Goal: Download file/media

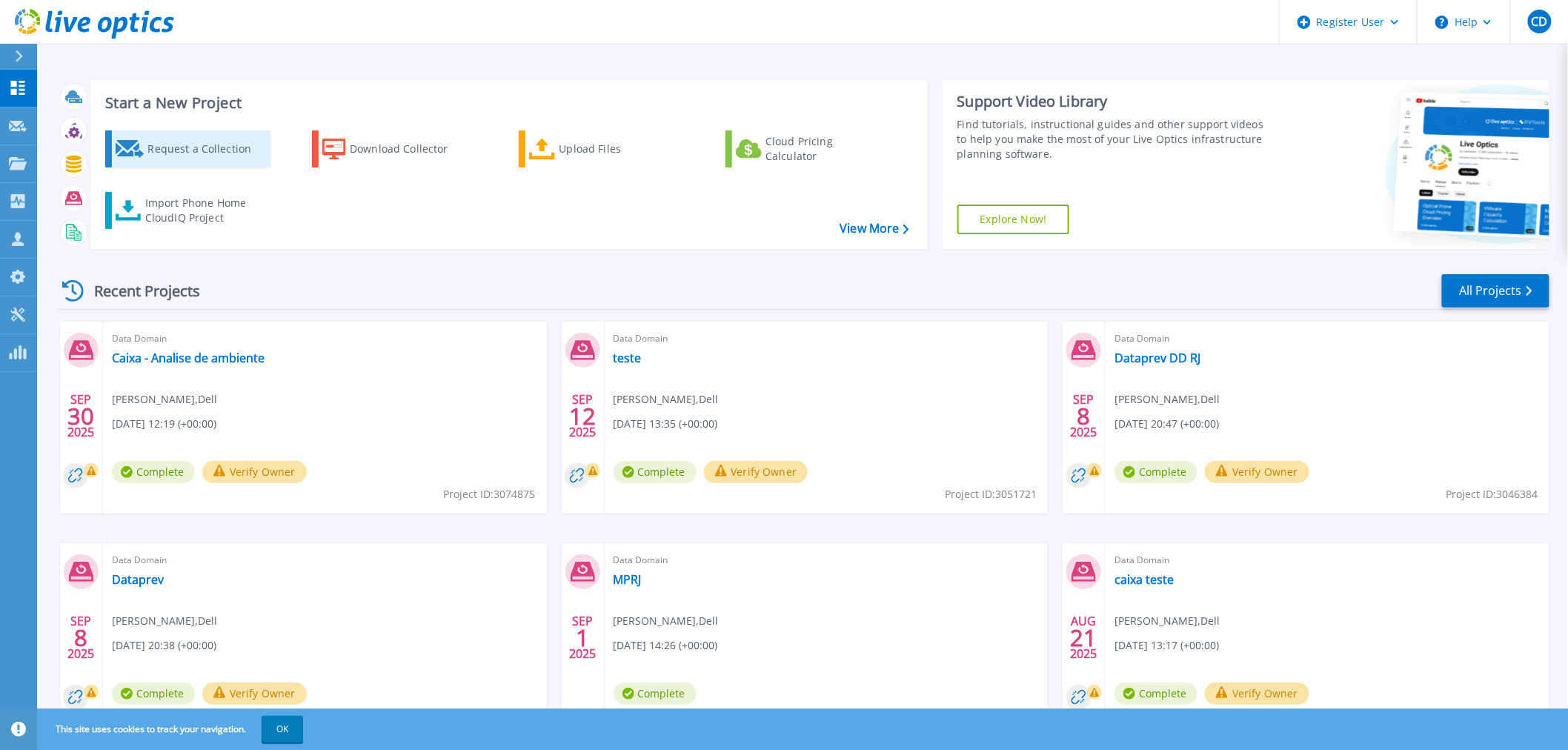
click at [186, 147] on div "Request a Collection" at bounding box center [206, 148] width 118 height 29
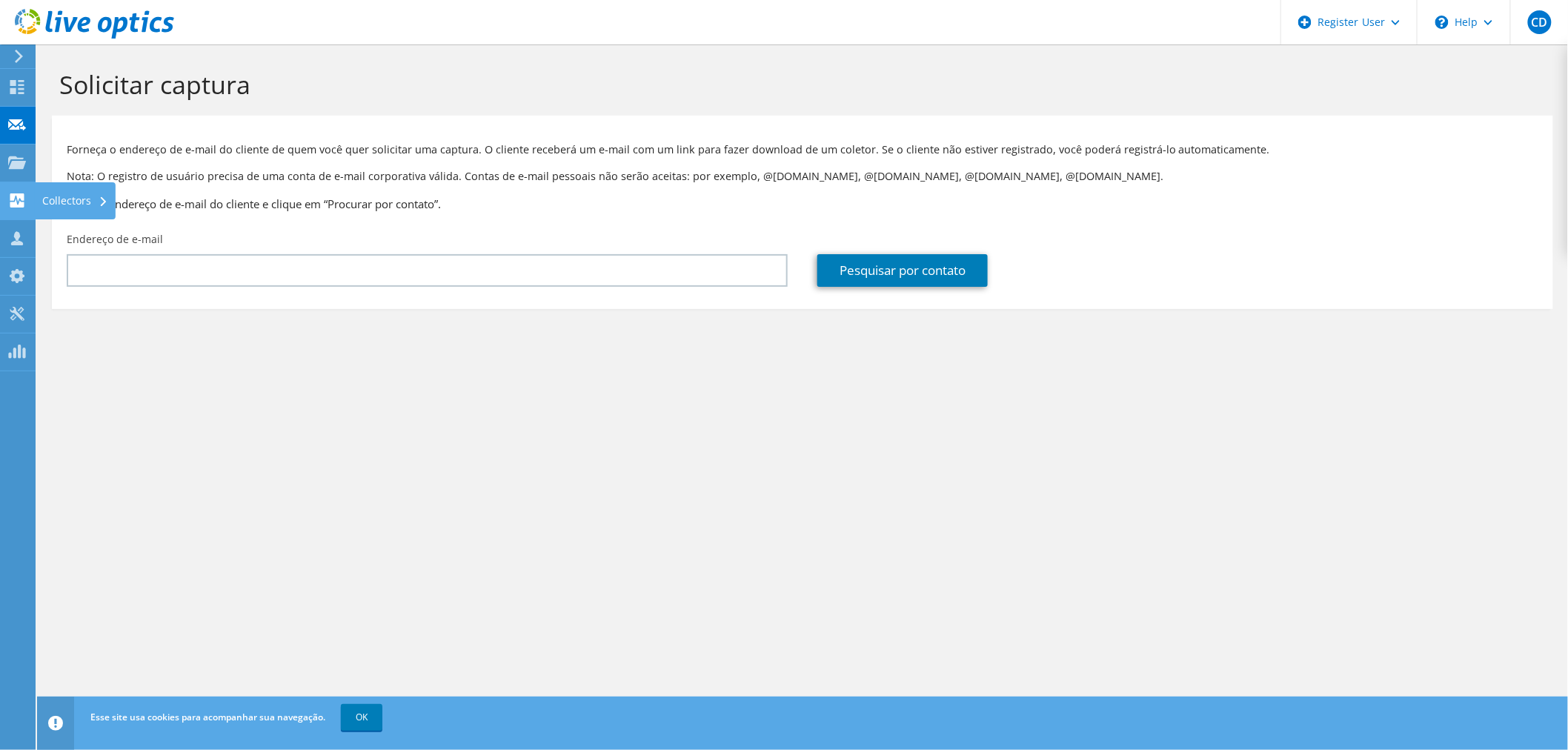
click at [23, 200] on icon at bounding box center [17, 201] width 18 height 14
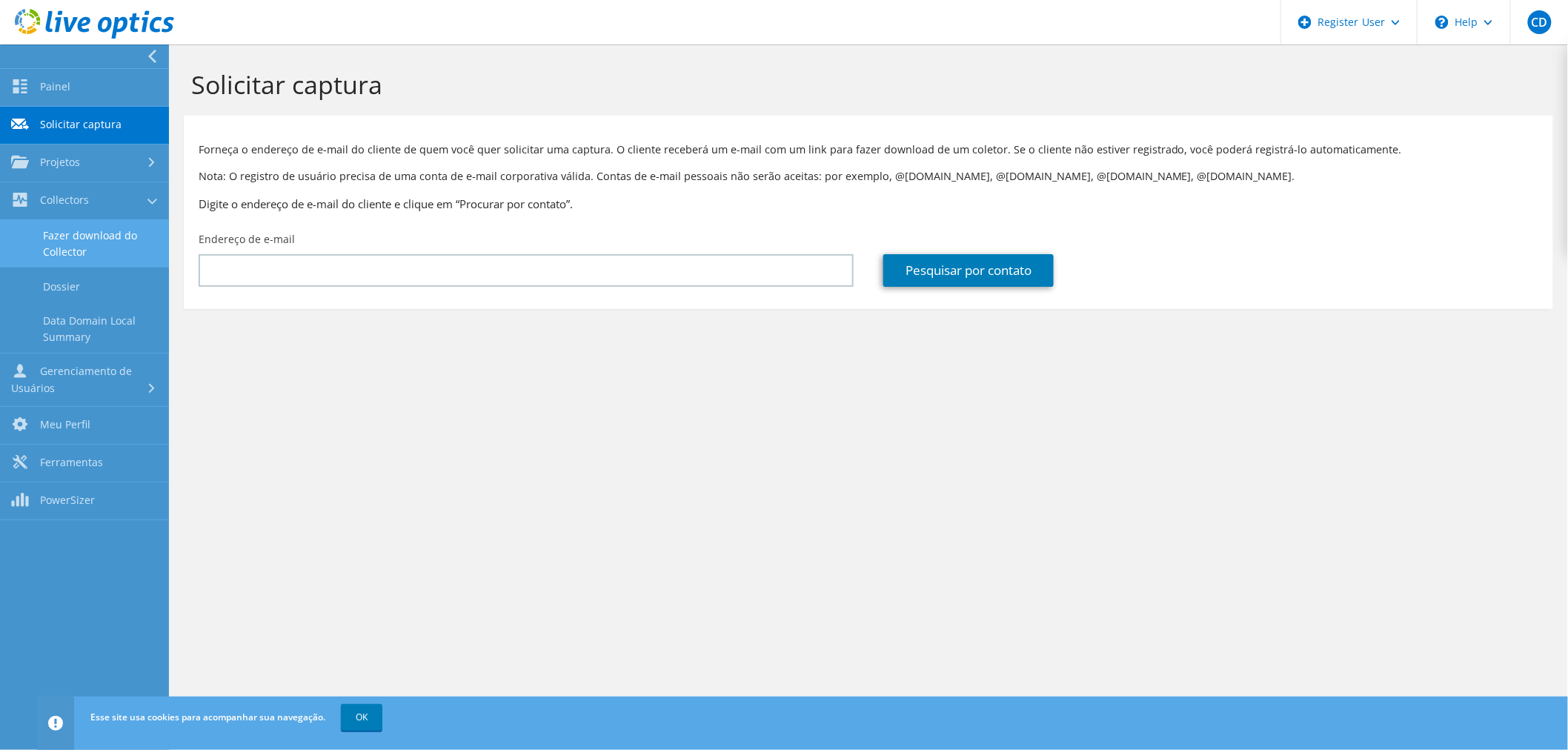
click at [93, 238] on link "Fazer download do Collector" at bounding box center [84, 243] width 169 height 48
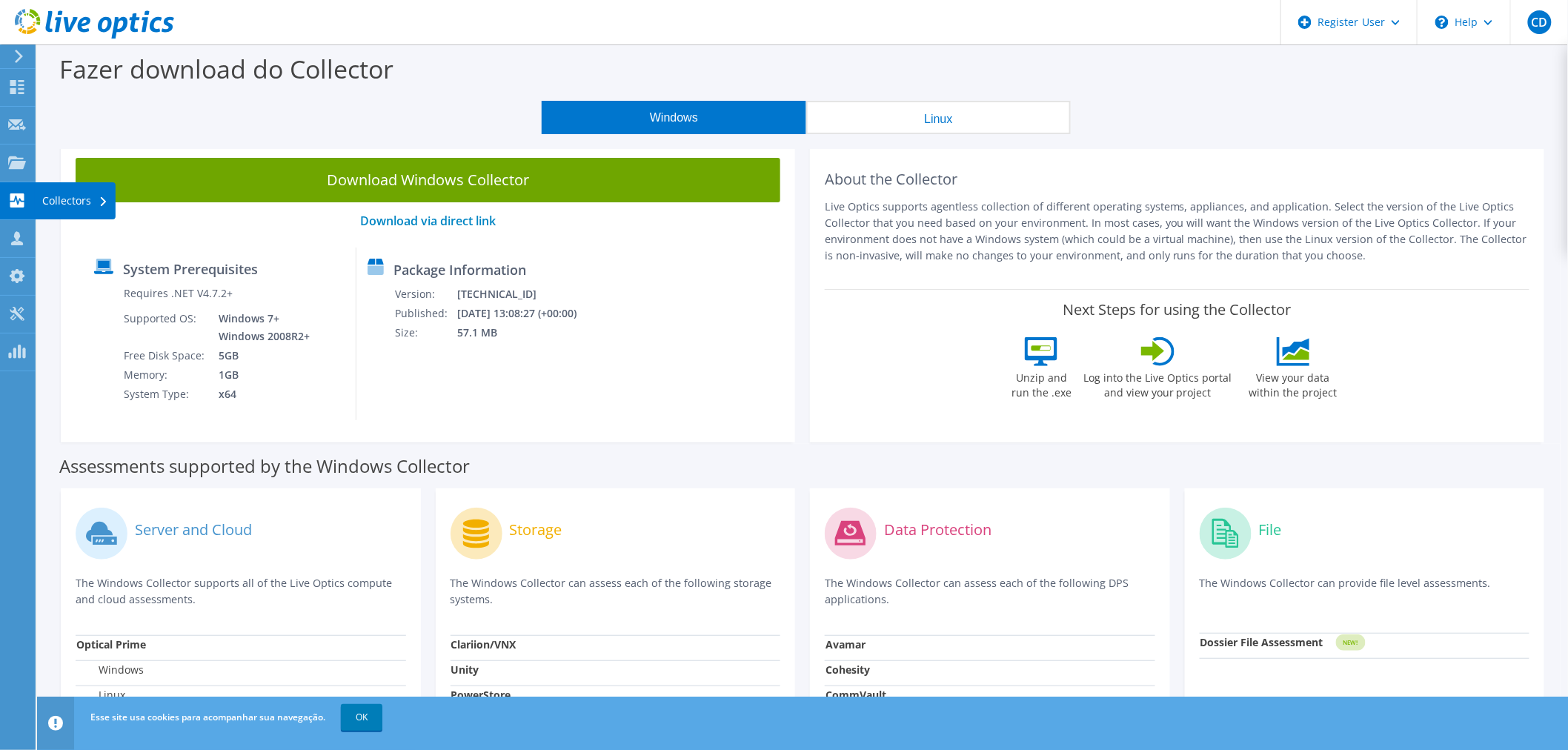
click at [25, 207] on div at bounding box center [17, 201] width 18 height 16
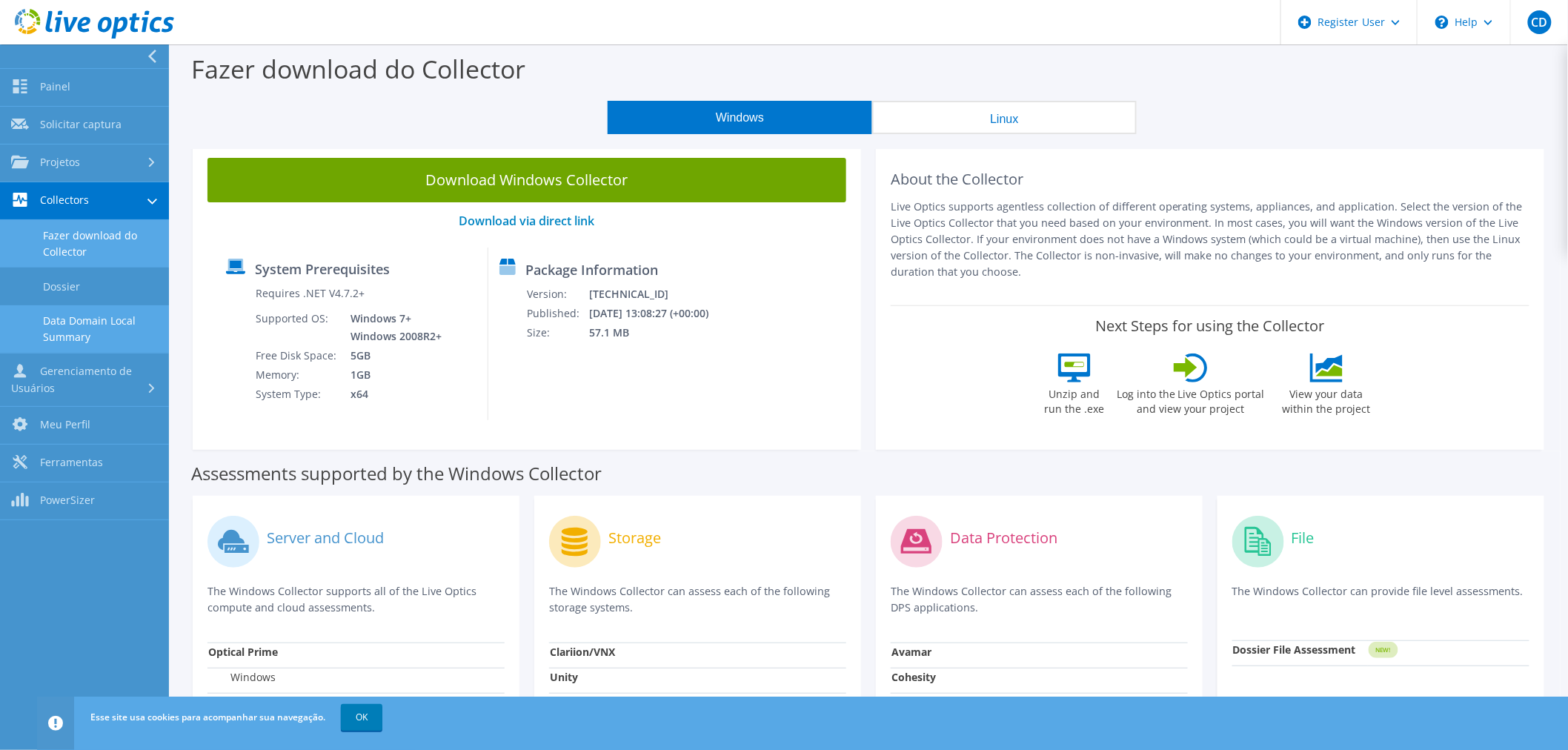
click at [89, 330] on link "Data Domain Local Summary" at bounding box center [84, 329] width 169 height 48
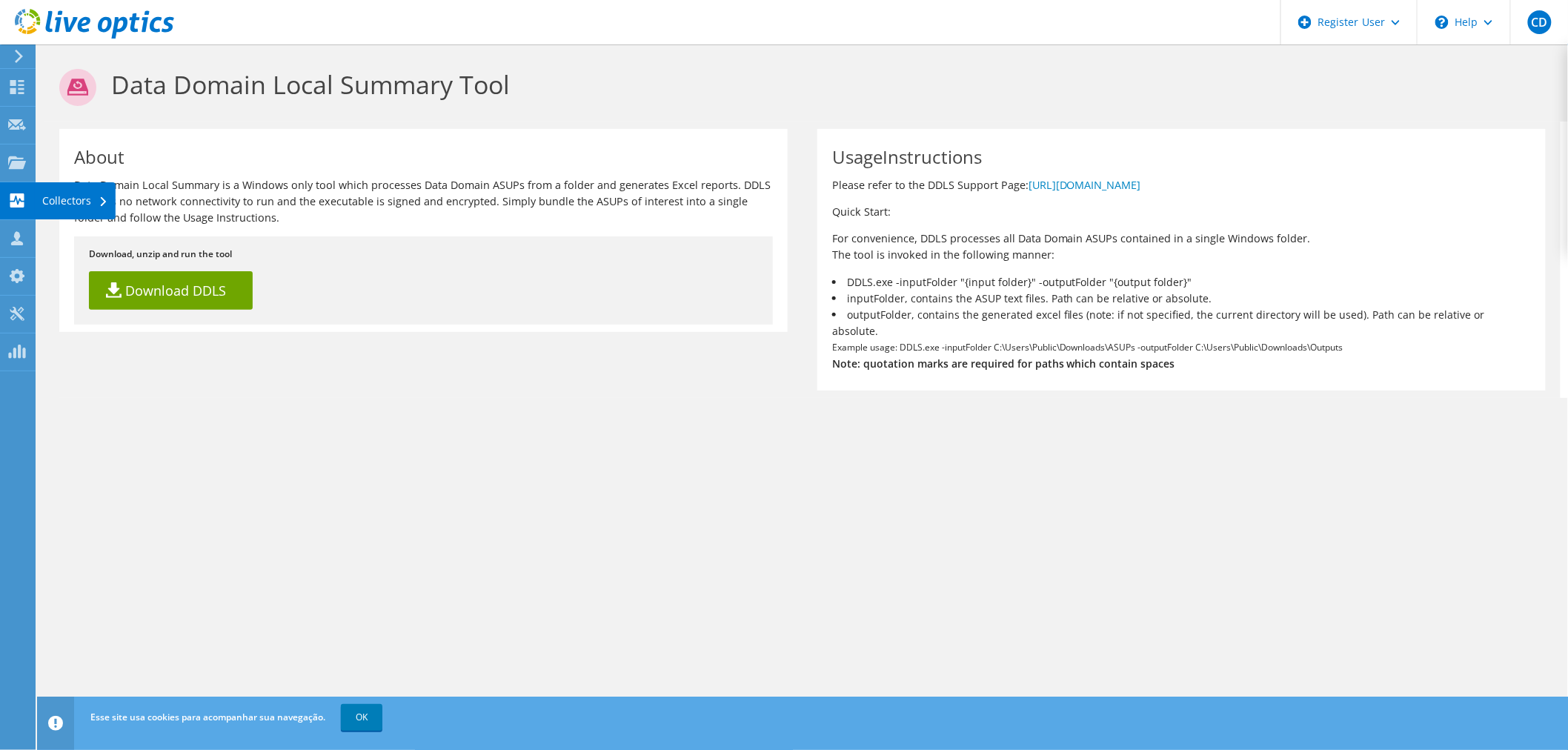
click at [61, 211] on div "Collectors" at bounding box center [76, 201] width 81 height 37
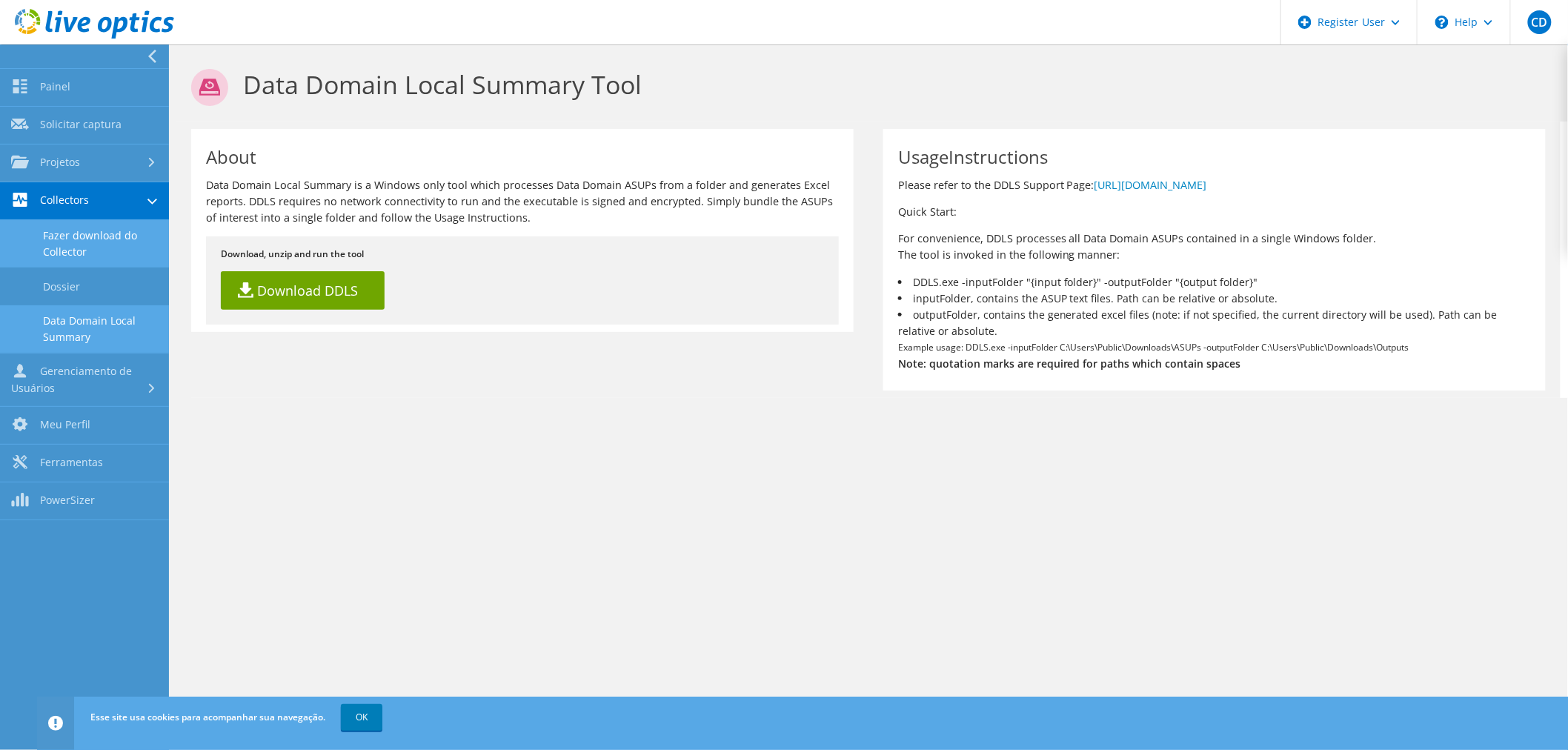
click at [99, 245] on link "Fazer download do Collector" at bounding box center [84, 243] width 169 height 48
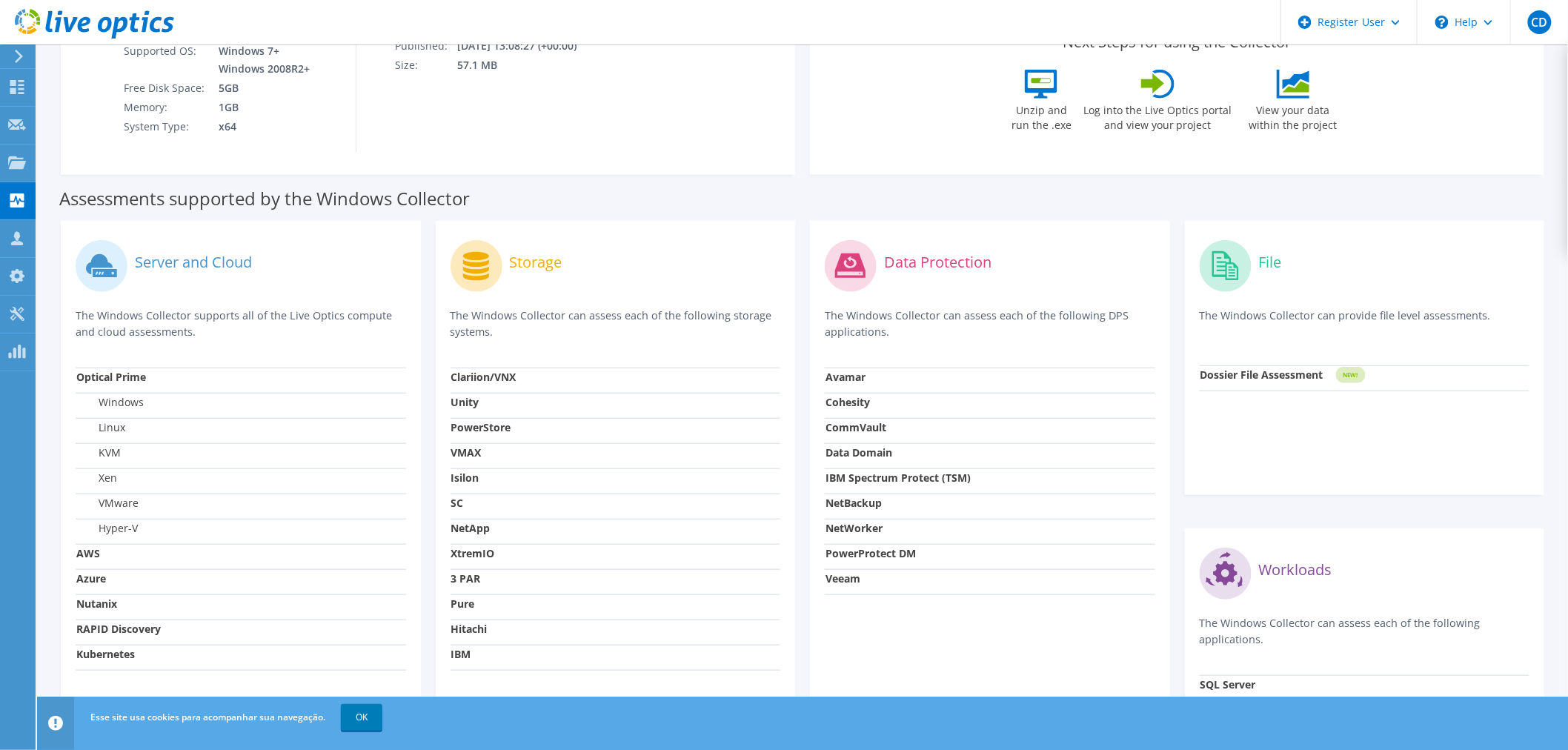
scroll to position [164, 0]
